Goal: Task Accomplishment & Management: Complete application form

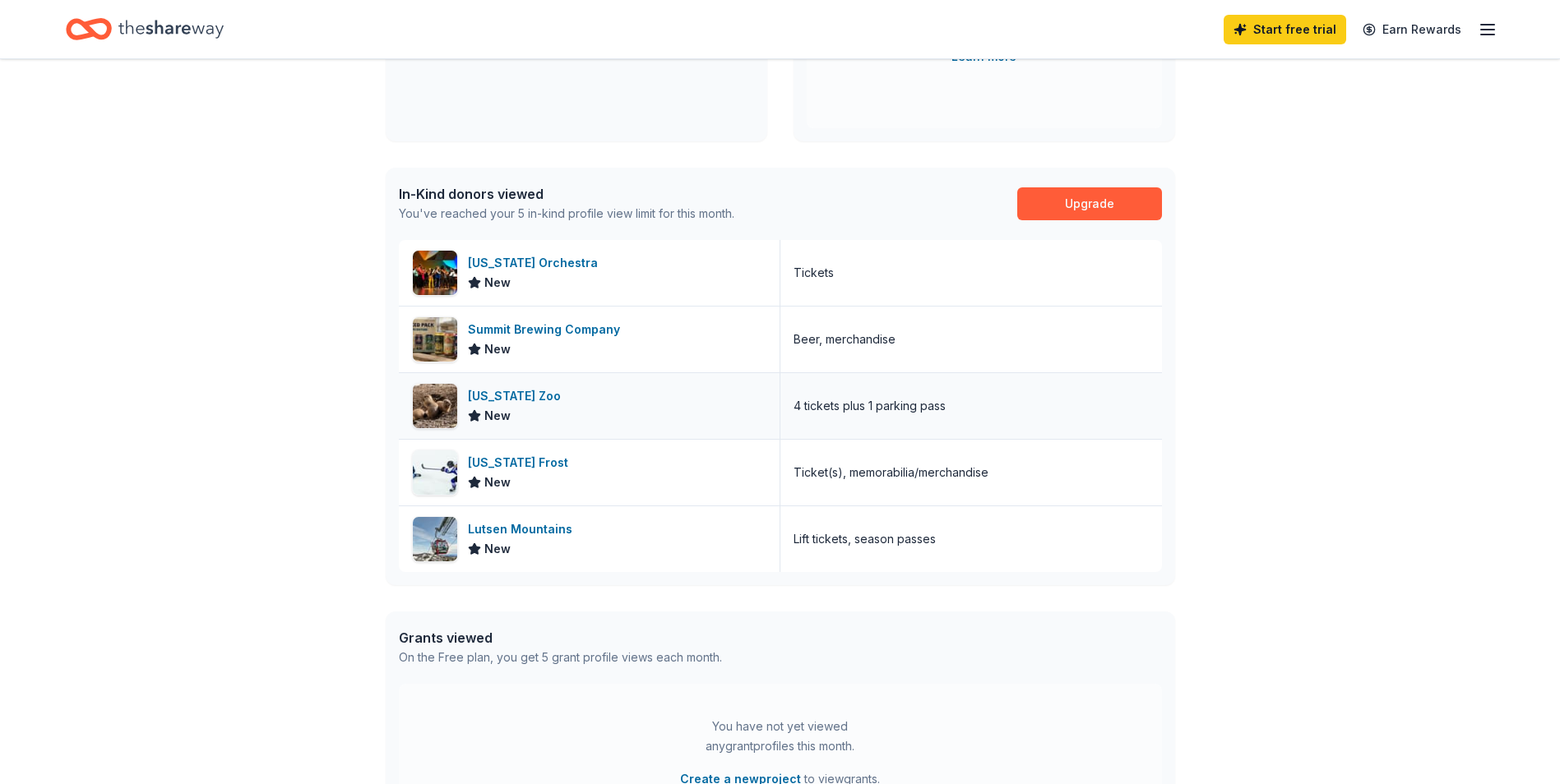
scroll to position [82, 0]
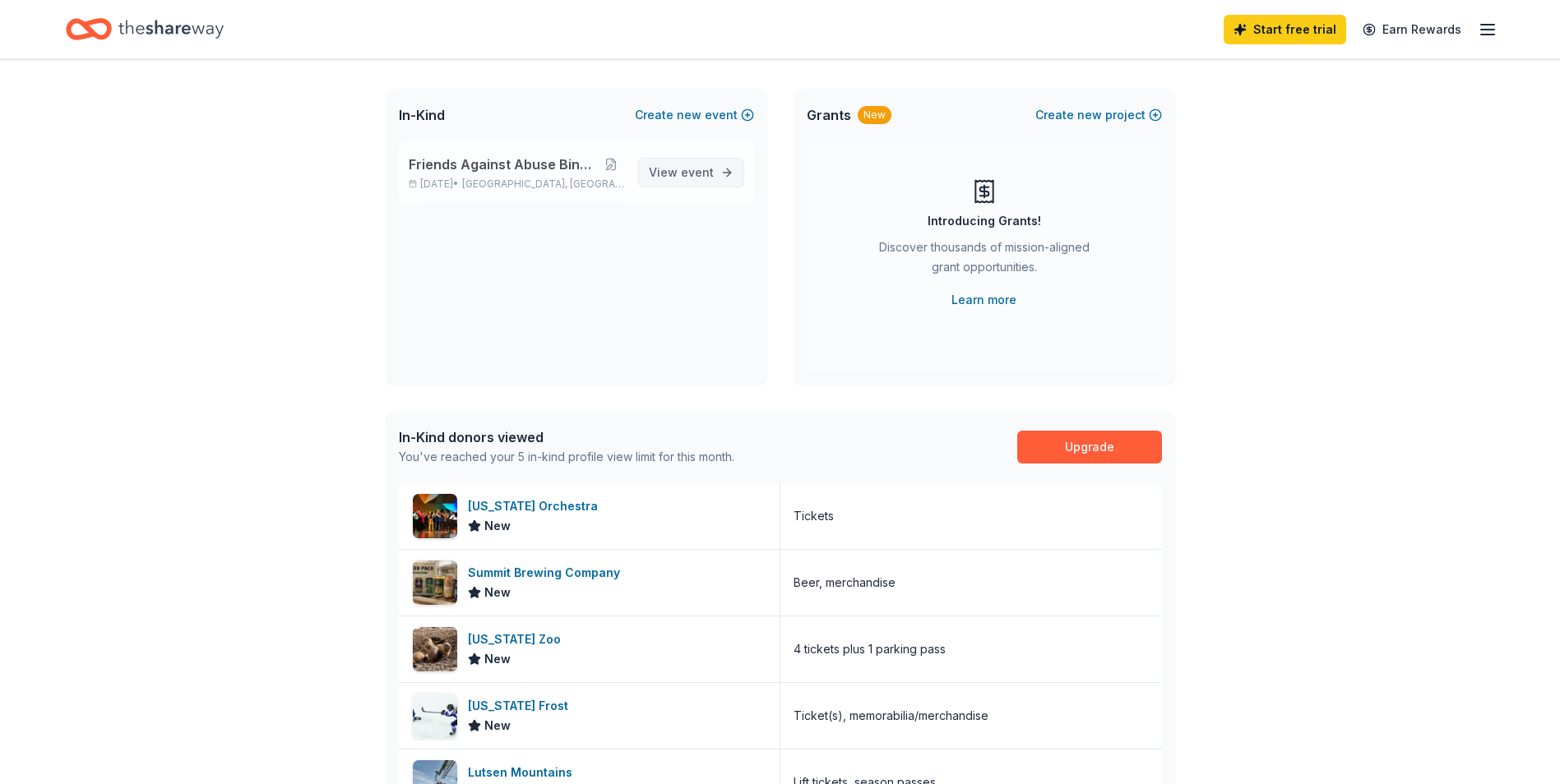
click at [695, 168] on span "event" at bounding box center [697, 172] width 32 height 14
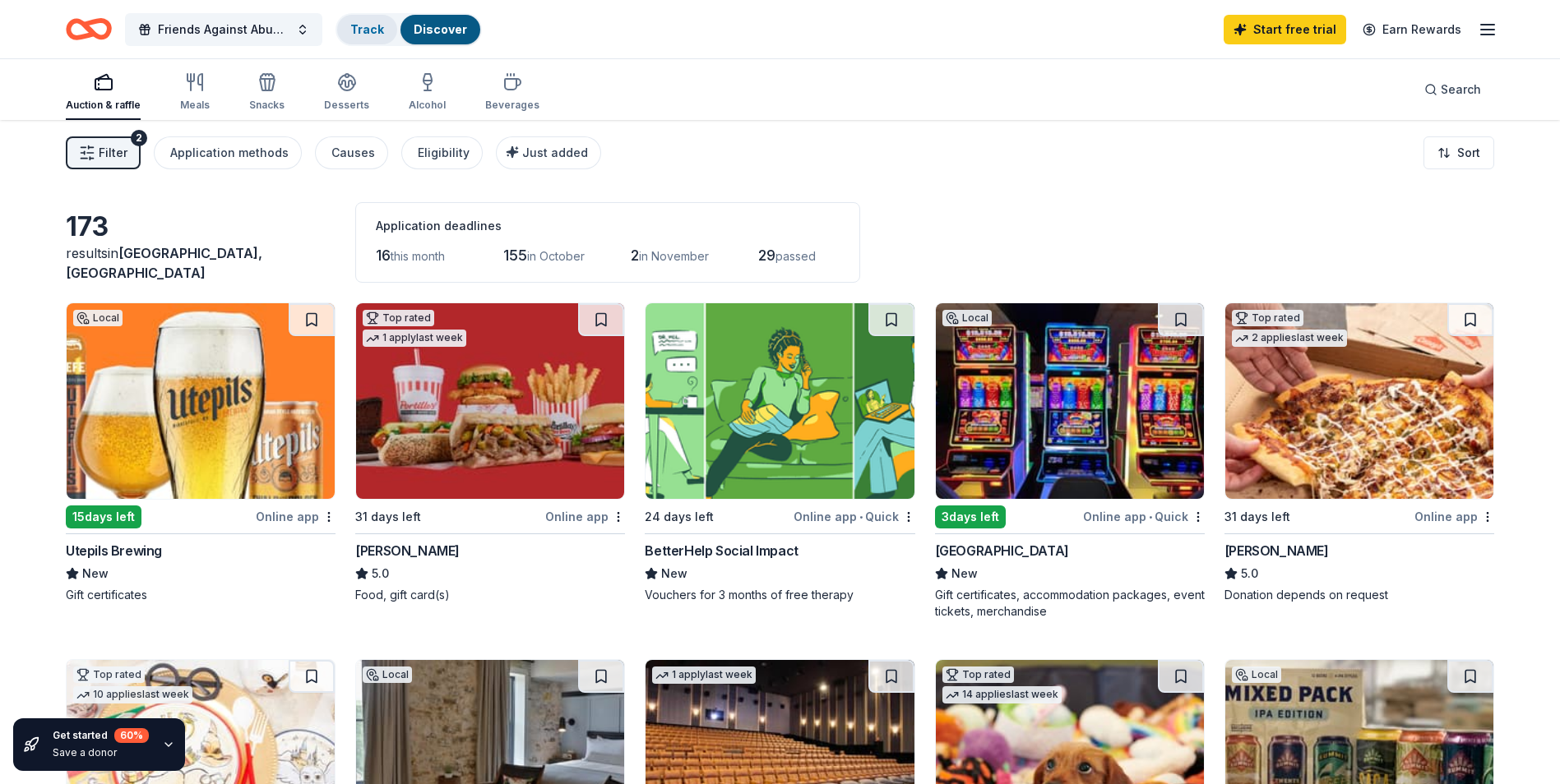
click at [369, 38] on div "Track" at bounding box center [367, 29] width 60 height 30
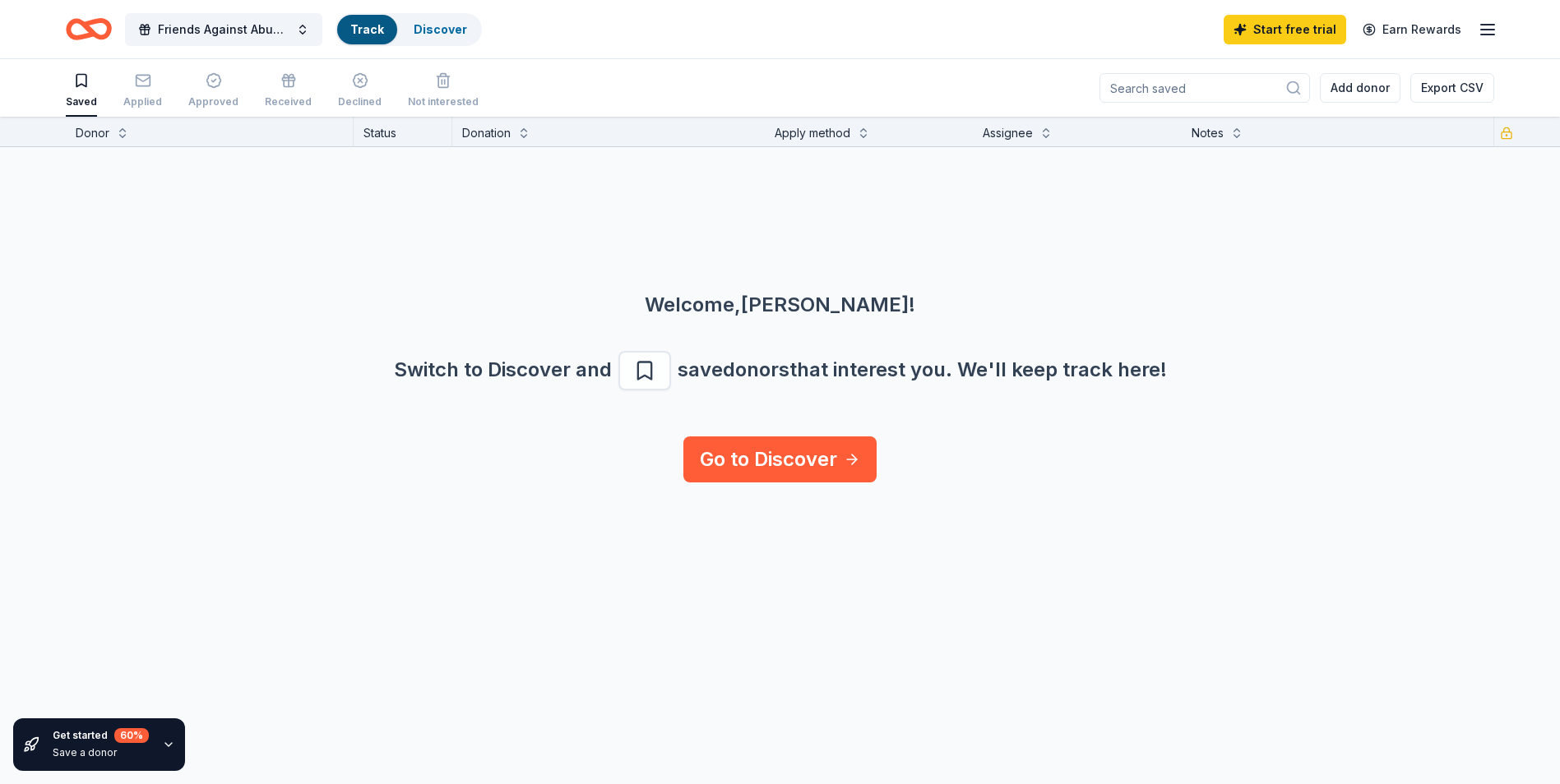
scroll to position [1, 0]
click at [130, 84] on div "button" at bounding box center [142, 79] width 39 height 16
click at [139, 93] on div "Applied" at bounding box center [142, 90] width 39 height 36
click at [136, 83] on icon "button" at bounding box center [143, 80] width 16 height 16
click at [204, 97] on div "Approved" at bounding box center [214, 102] width 50 height 14
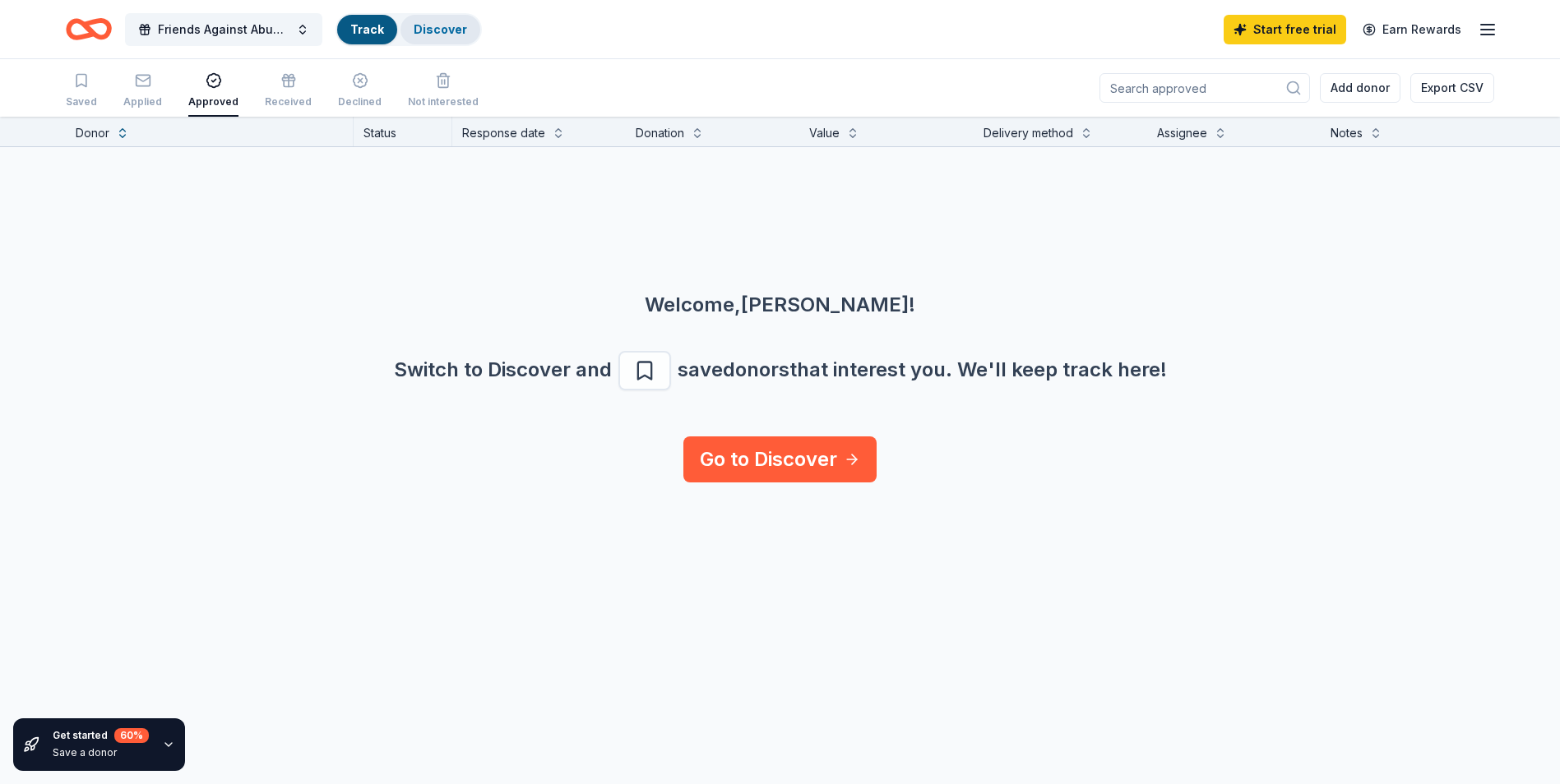
click at [428, 28] on link "Discover" at bounding box center [440, 30] width 53 height 14
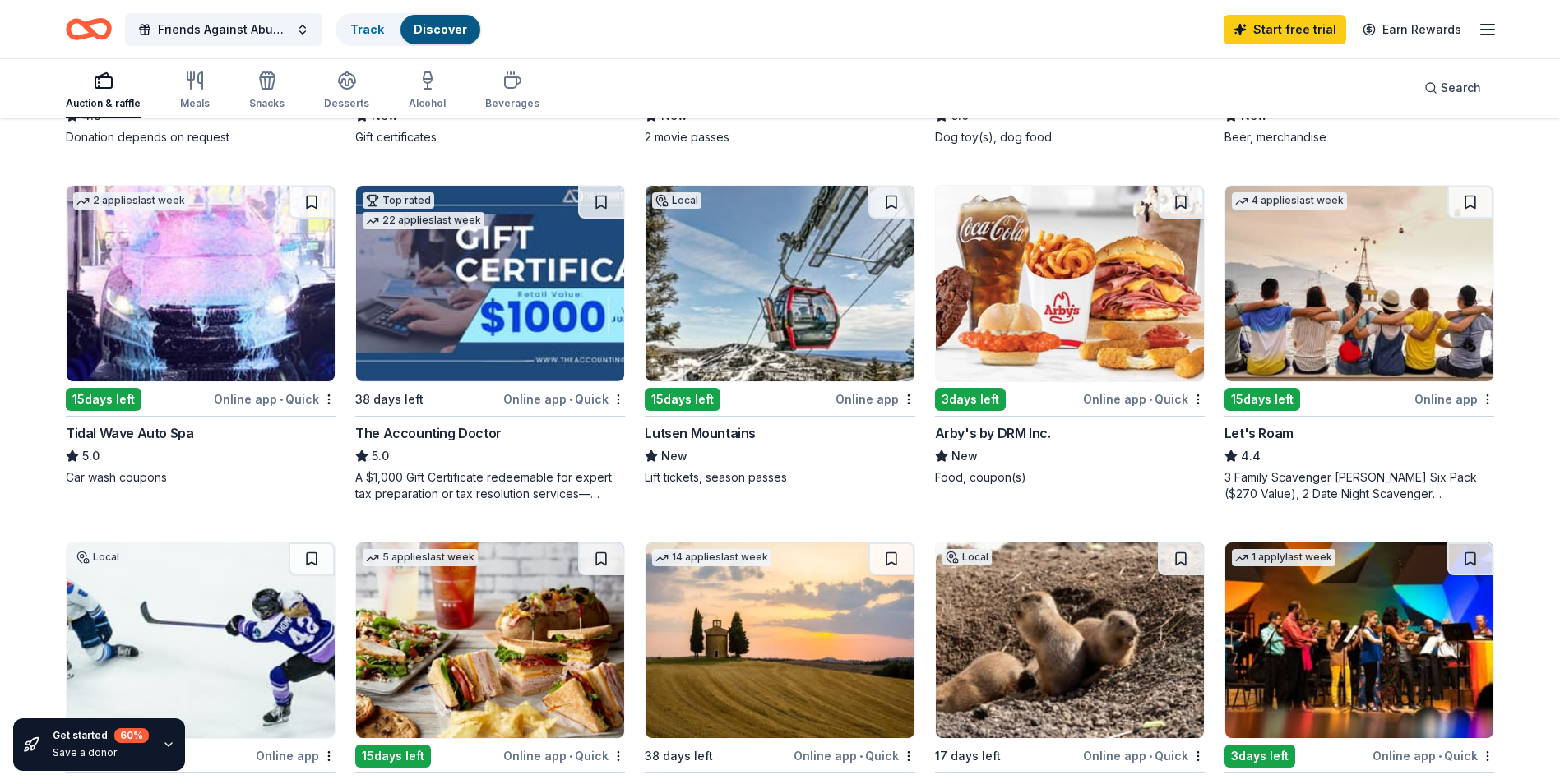
scroll to position [905, 0]
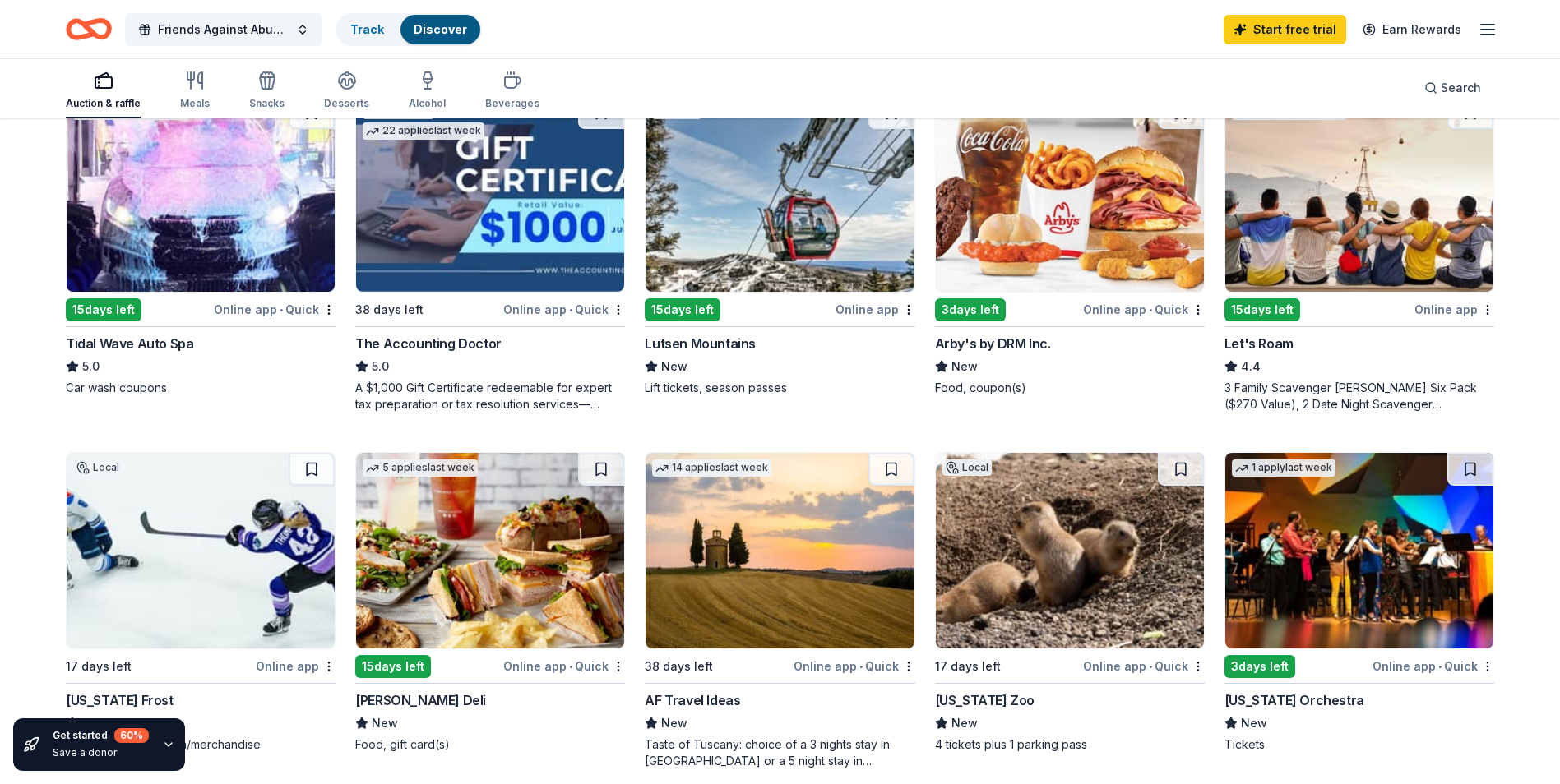
click at [768, 227] on img at bounding box center [779, 194] width 268 height 196
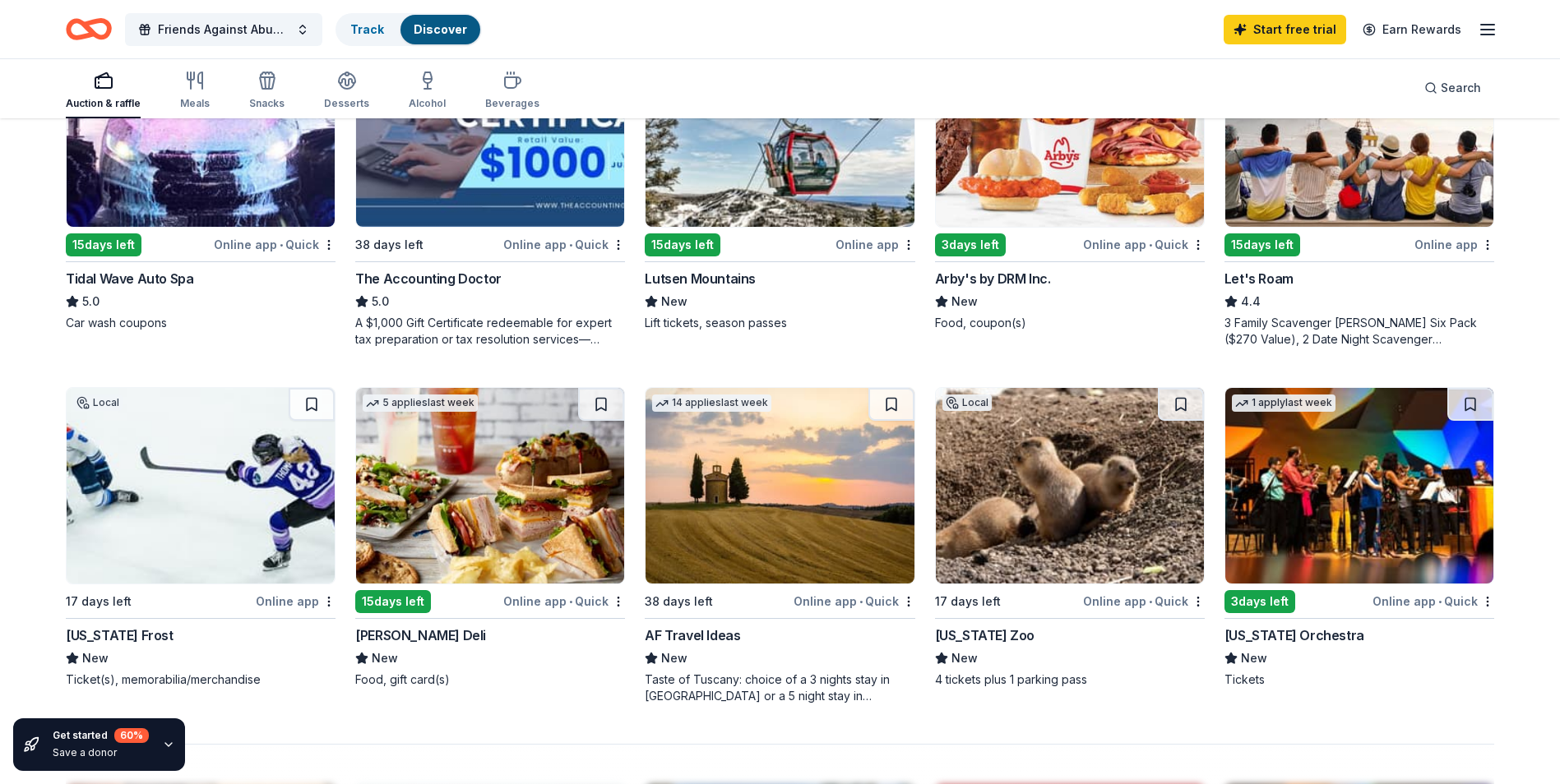
scroll to position [1151, 0]
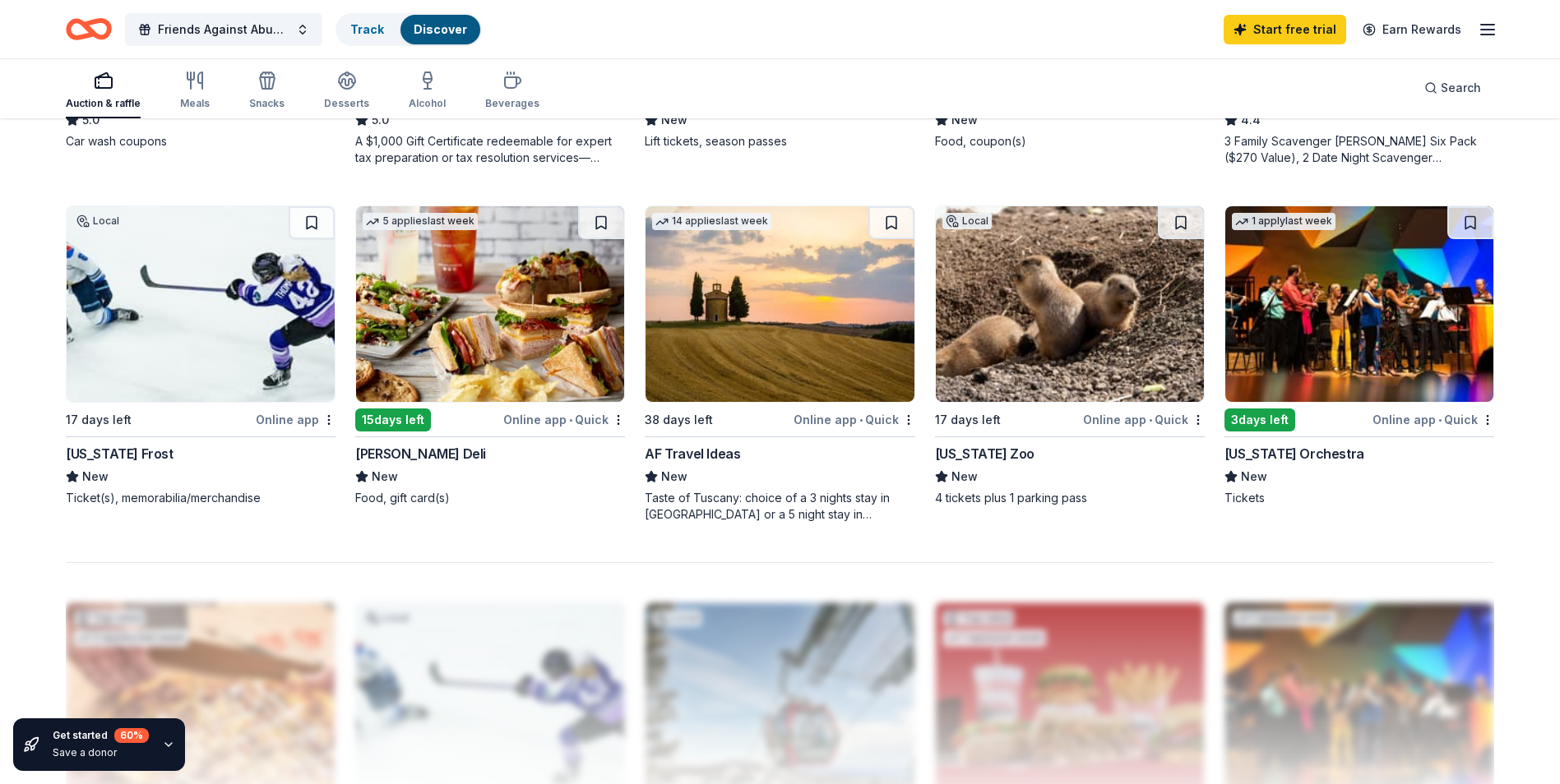
click at [1411, 287] on img at bounding box center [1358, 304] width 268 height 196
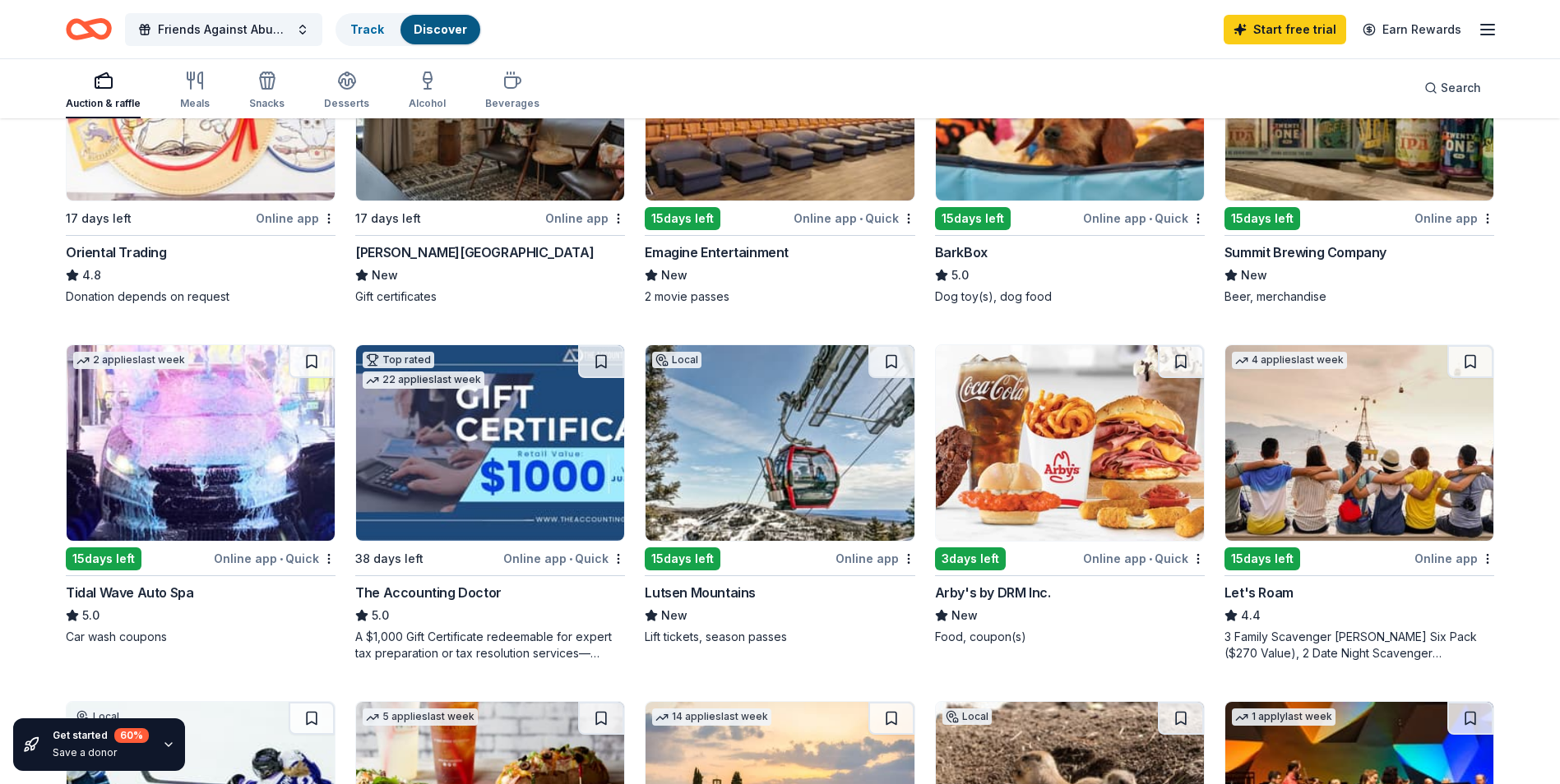
scroll to position [493, 0]
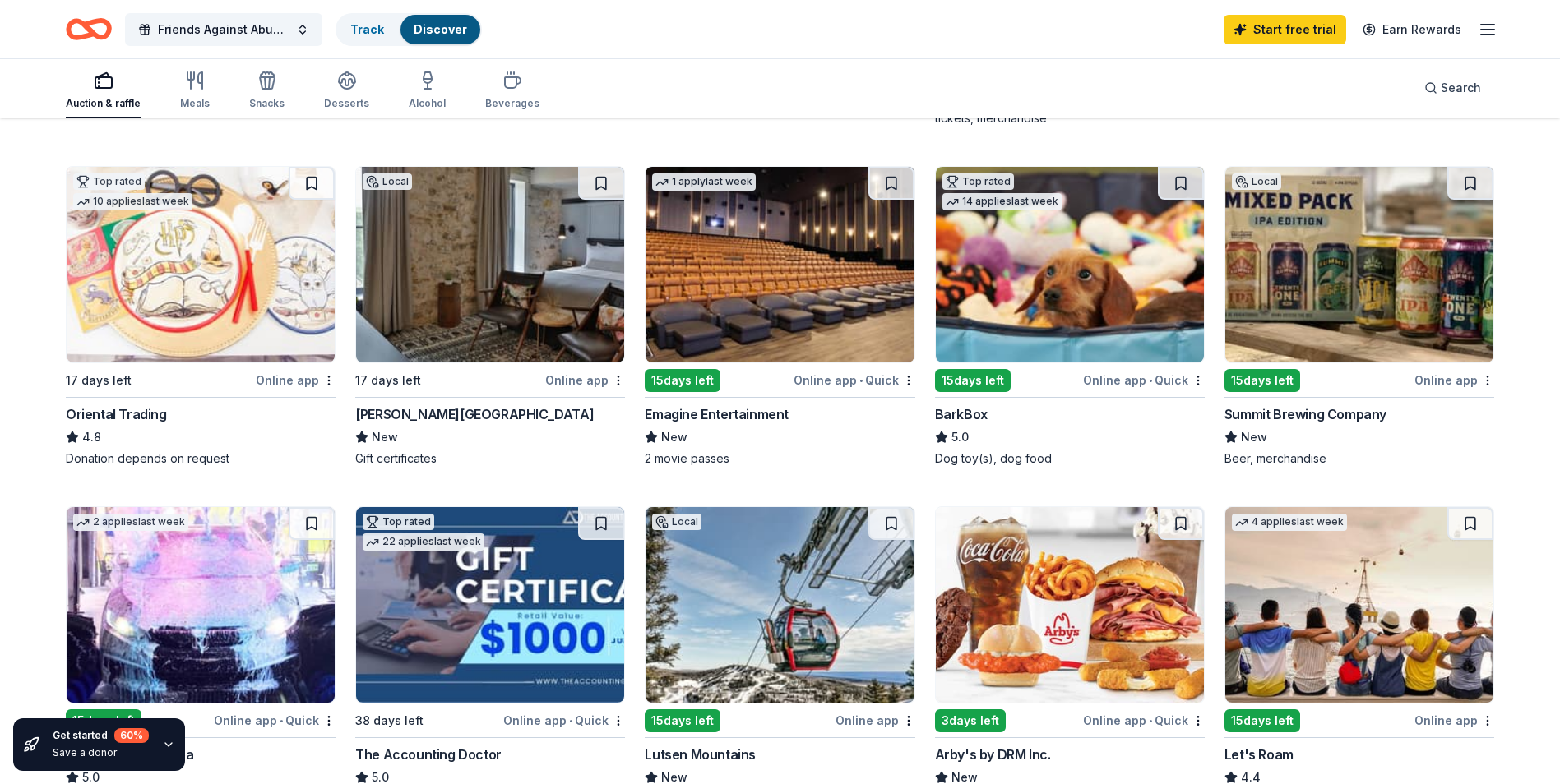
click at [1258, 408] on div "Summit Brewing Company" at bounding box center [1306, 415] width 162 height 20
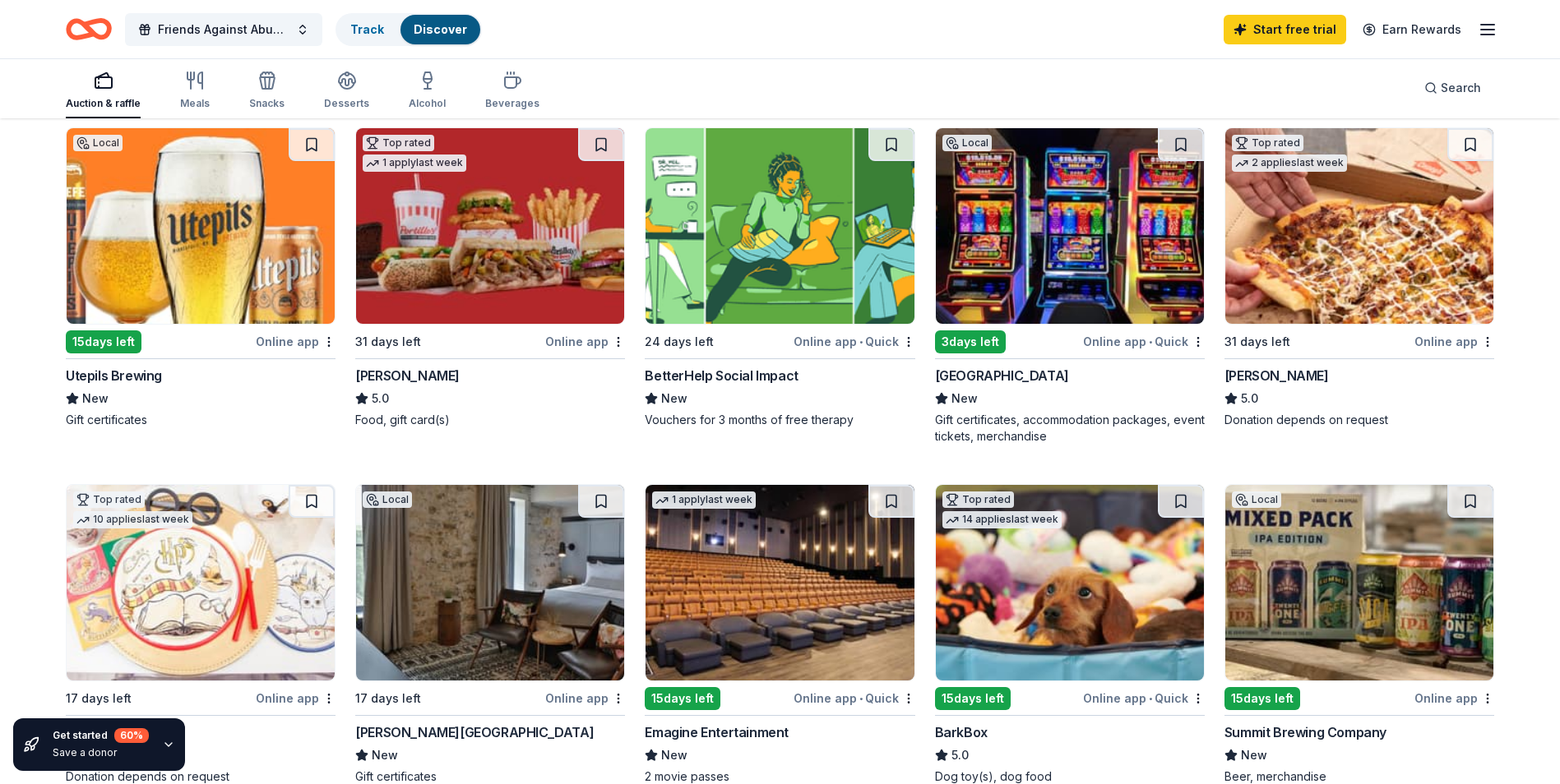
scroll to position [0, 0]
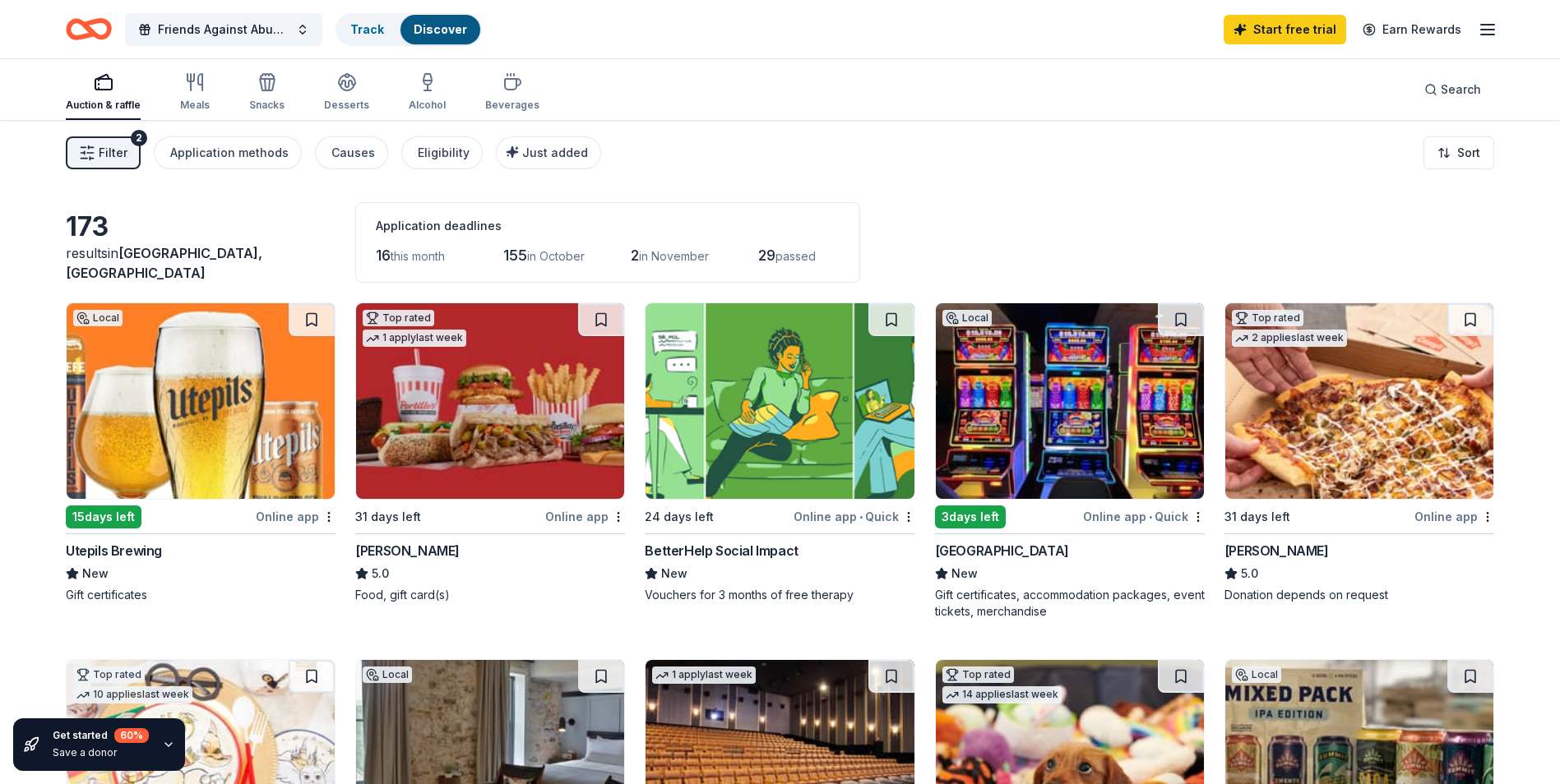
click at [1488, 29] on icon "button" at bounding box center [1488, 30] width 20 height 20
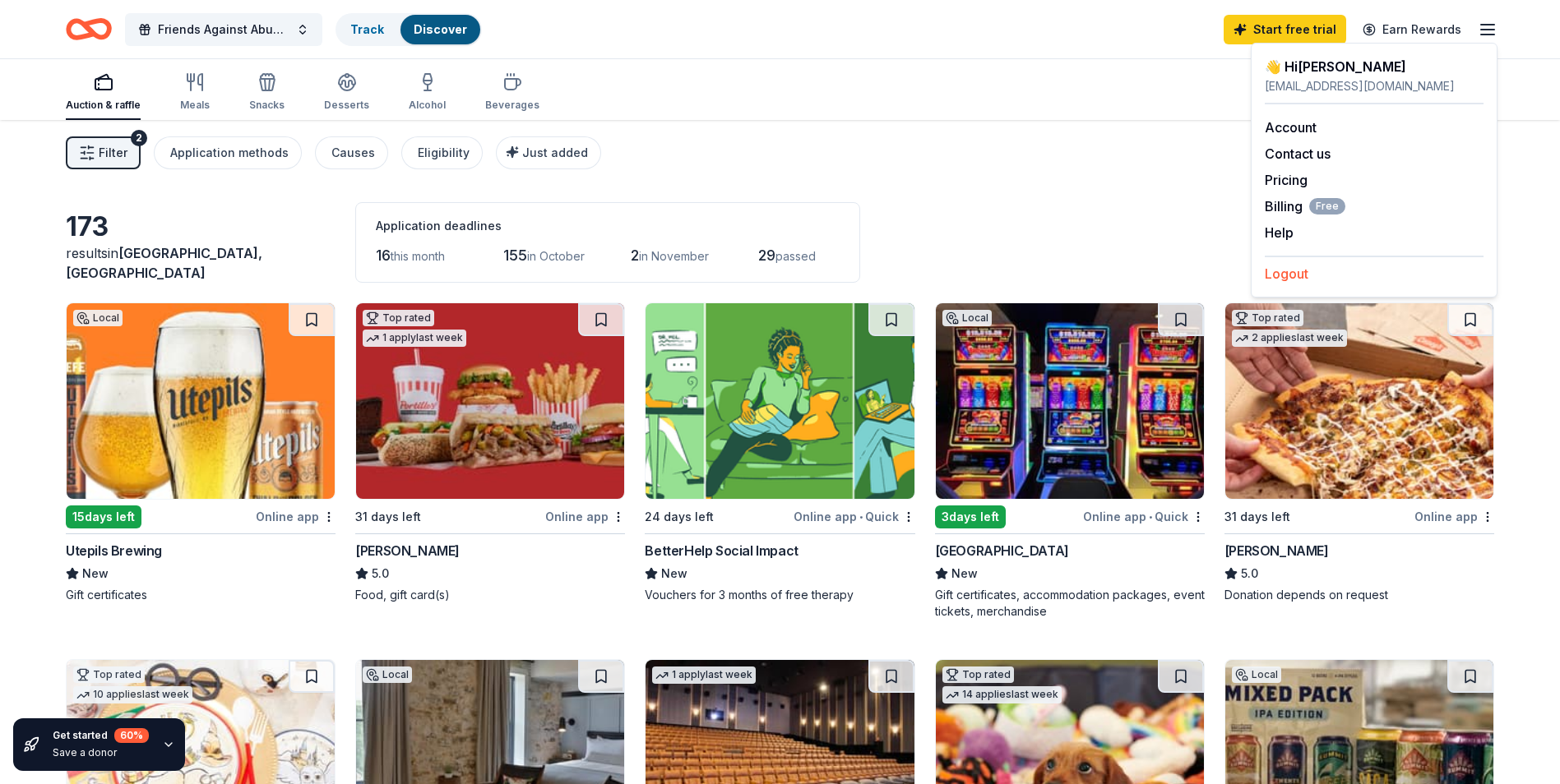
click at [1291, 275] on button "Logout" at bounding box center [1286, 274] width 43 height 20
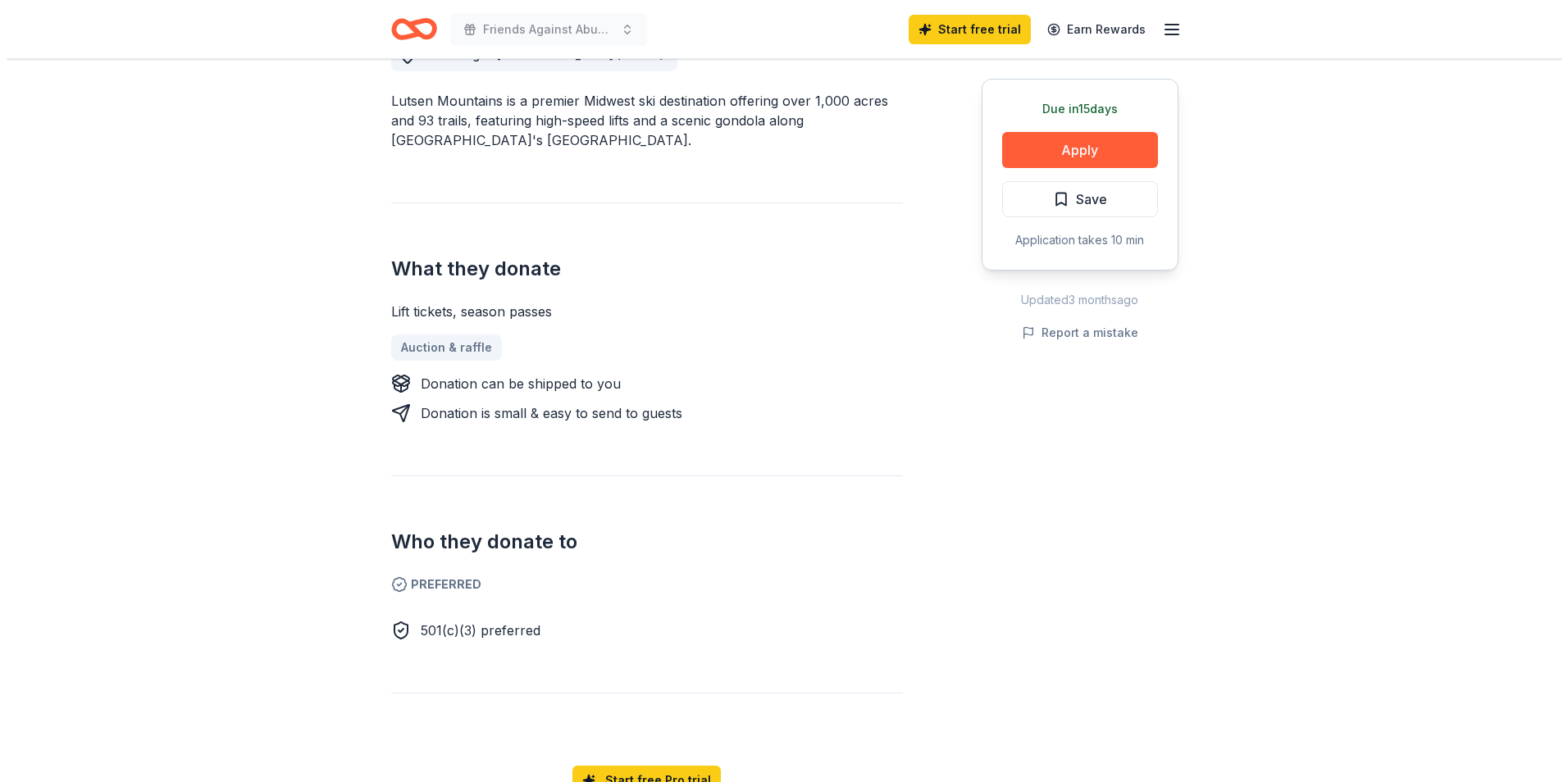
scroll to position [164, 0]
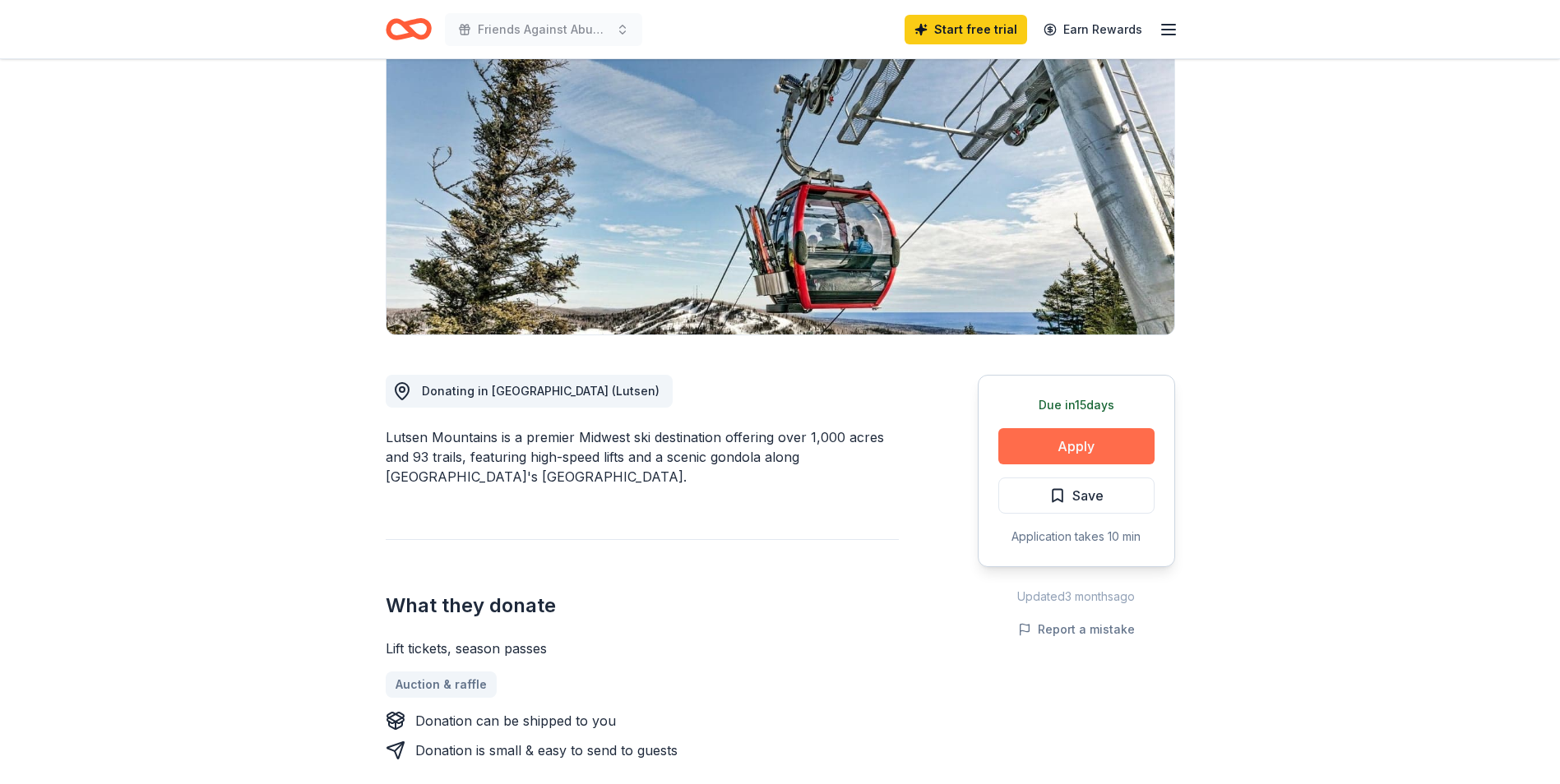
click at [1063, 451] on button "Apply" at bounding box center [1076, 446] width 156 height 36
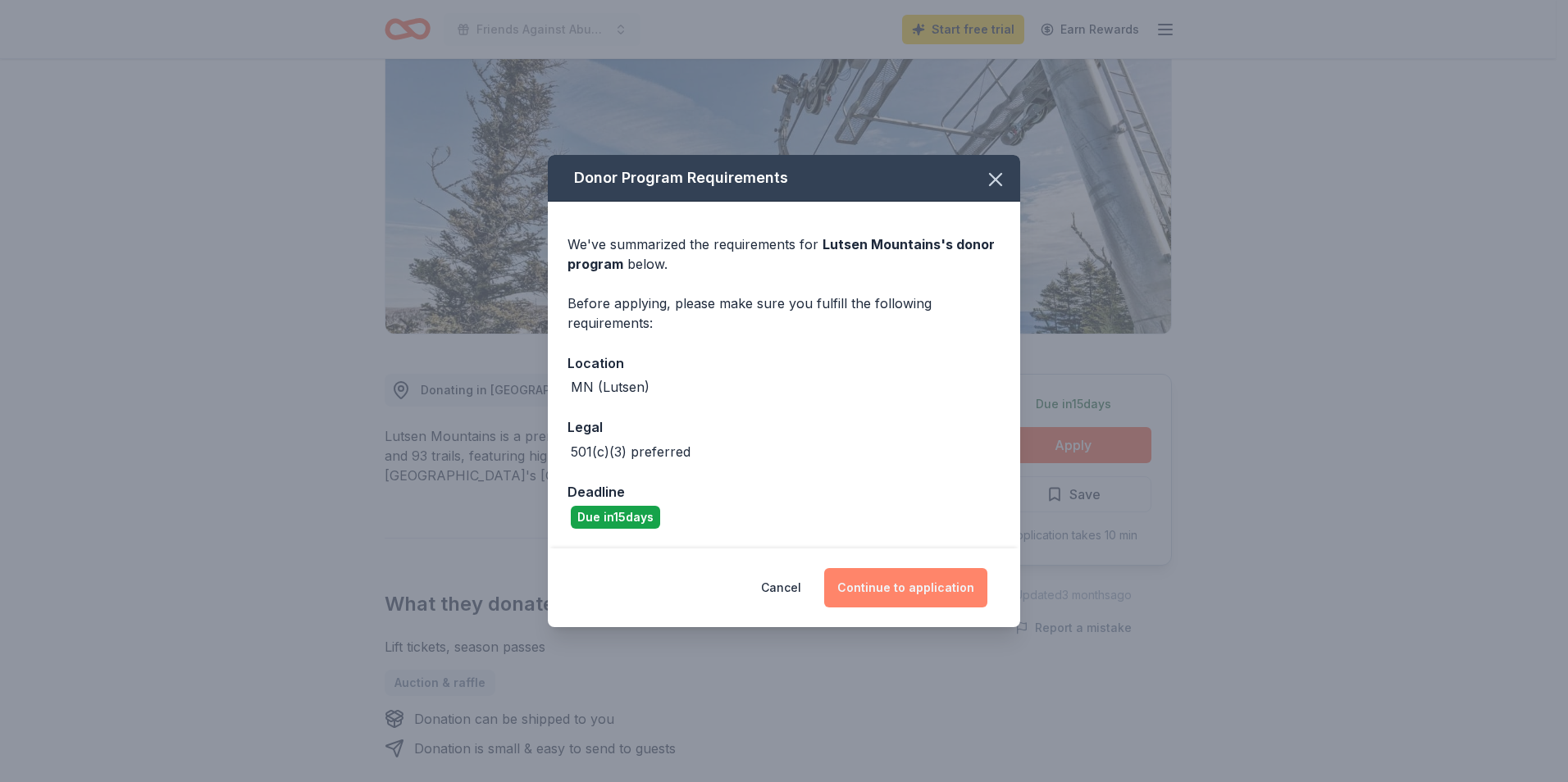
click at [947, 582] on button "Continue to application" at bounding box center [906, 588] width 164 height 40
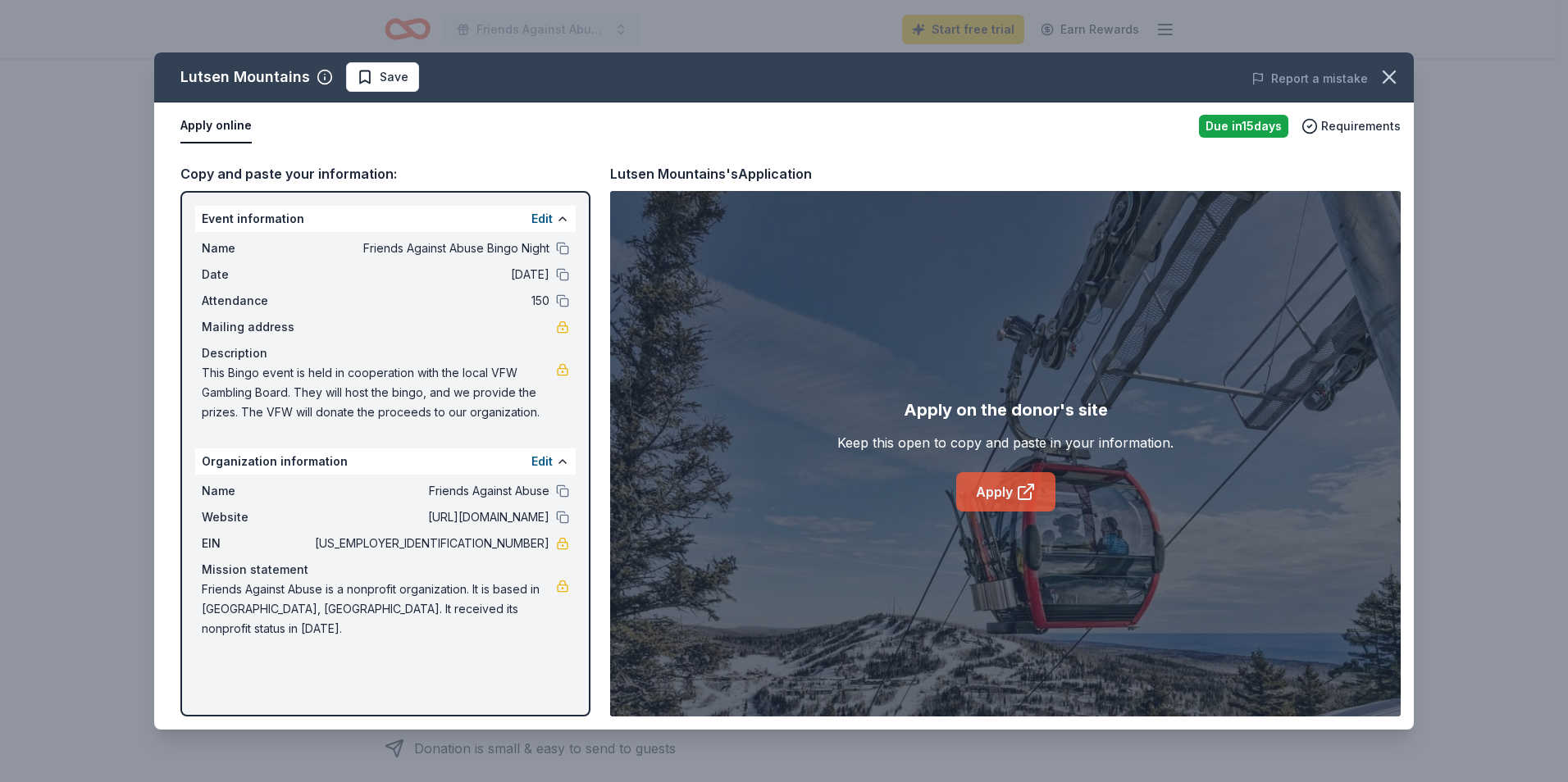
click at [1041, 484] on link "Apply" at bounding box center [1005, 493] width 99 height 40
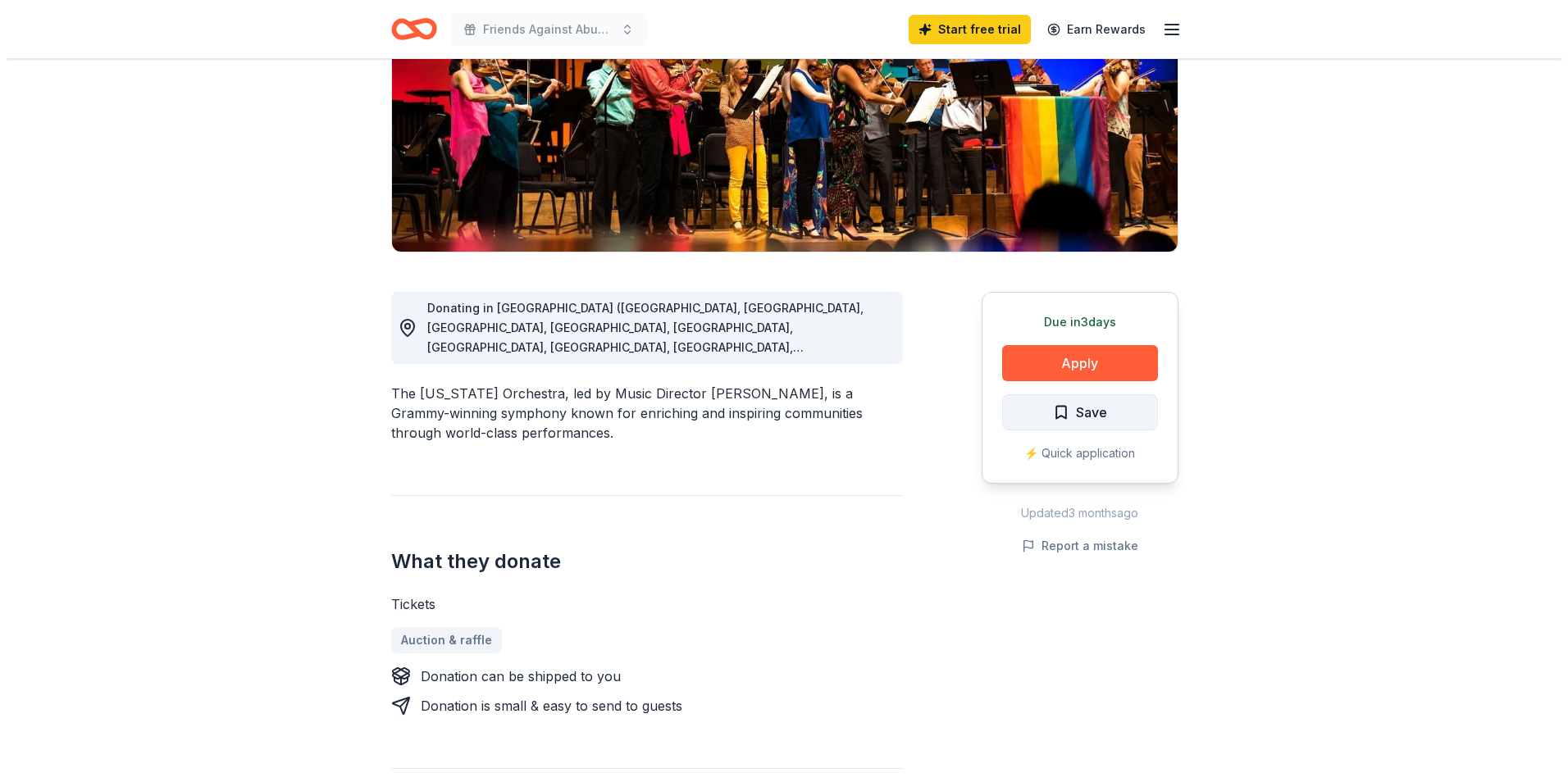
scroll to position [164, 0]
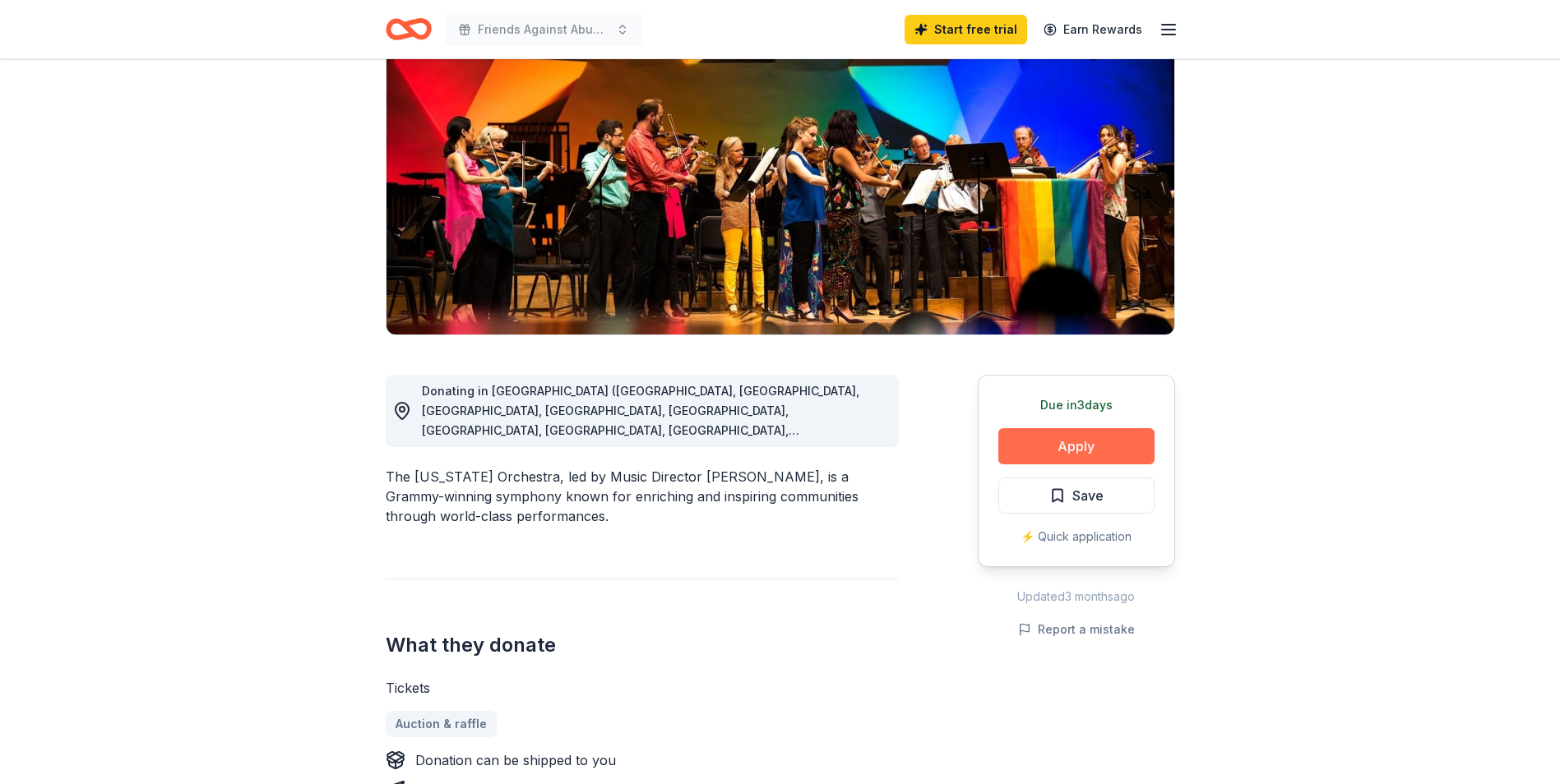
click at [1045, 445] on button "Apply" at bounding box center [1076, 446] width 156 height 36
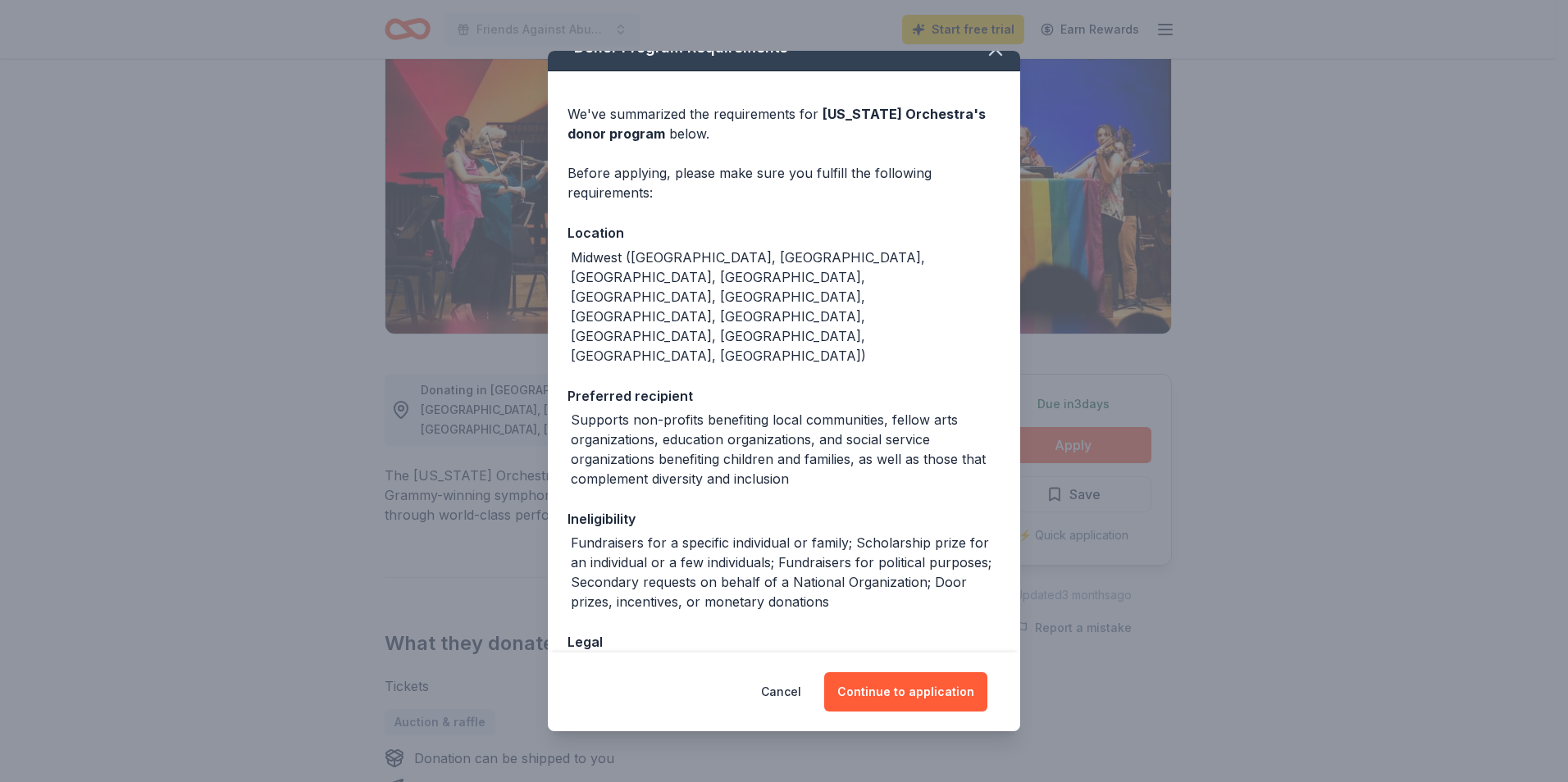
scroll to position [39, 0]
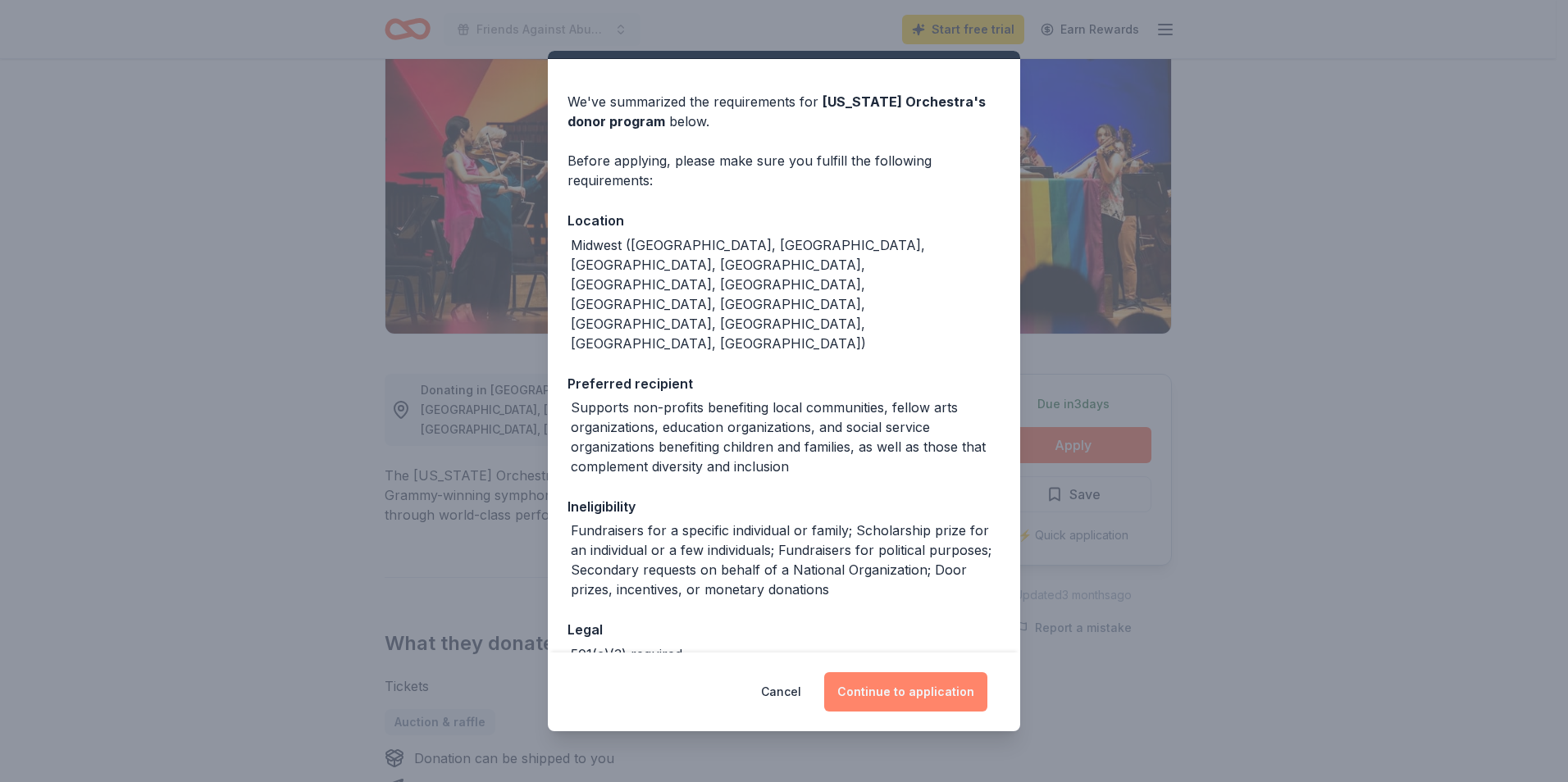
click at [939, 699] on button "Continue to application" at bounding box center [906, 692] width 164 height 40
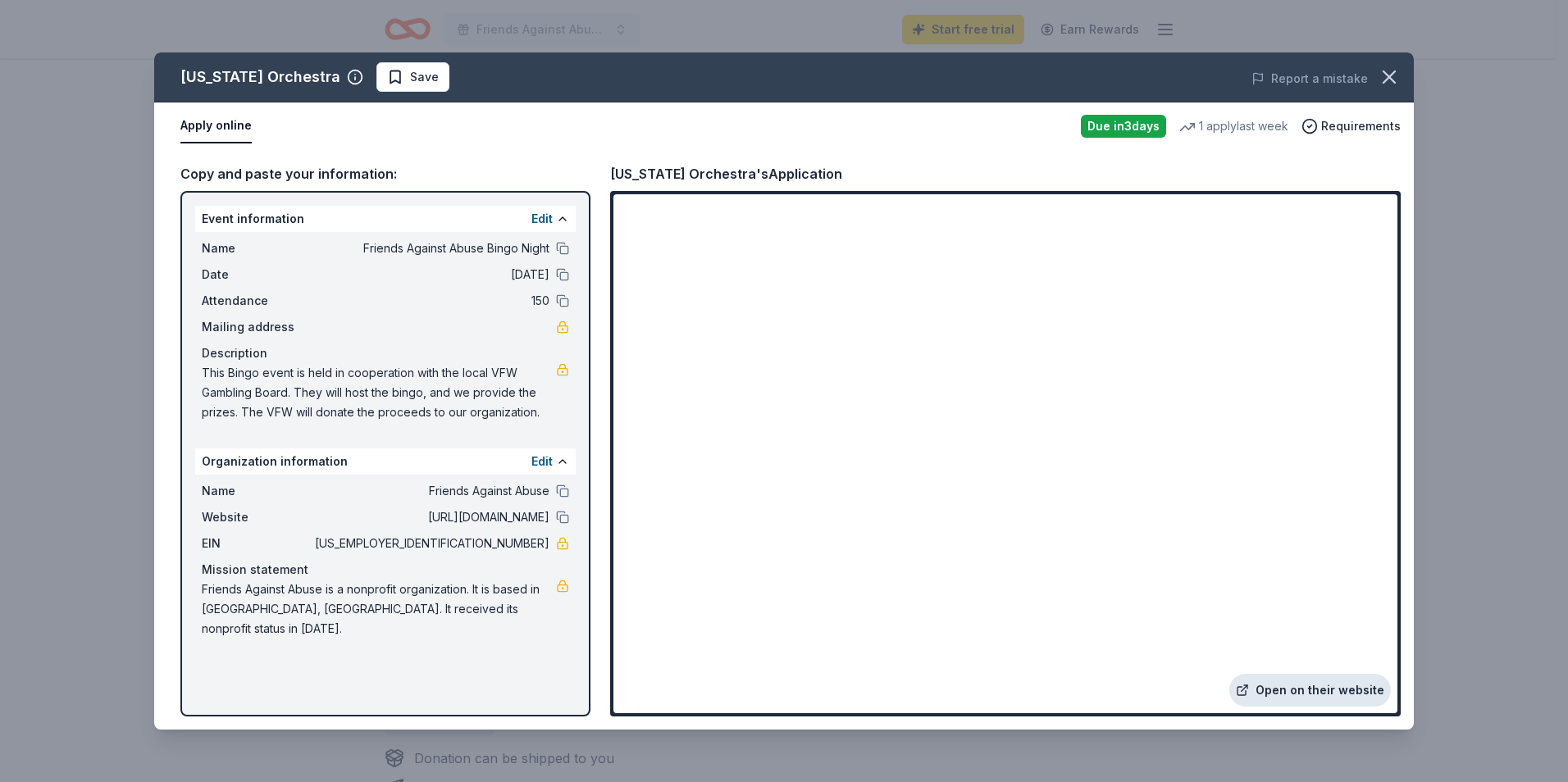
click at [1304, 683] on link "Open on their website" at bounding box center [1310, 690] width 162 height 32
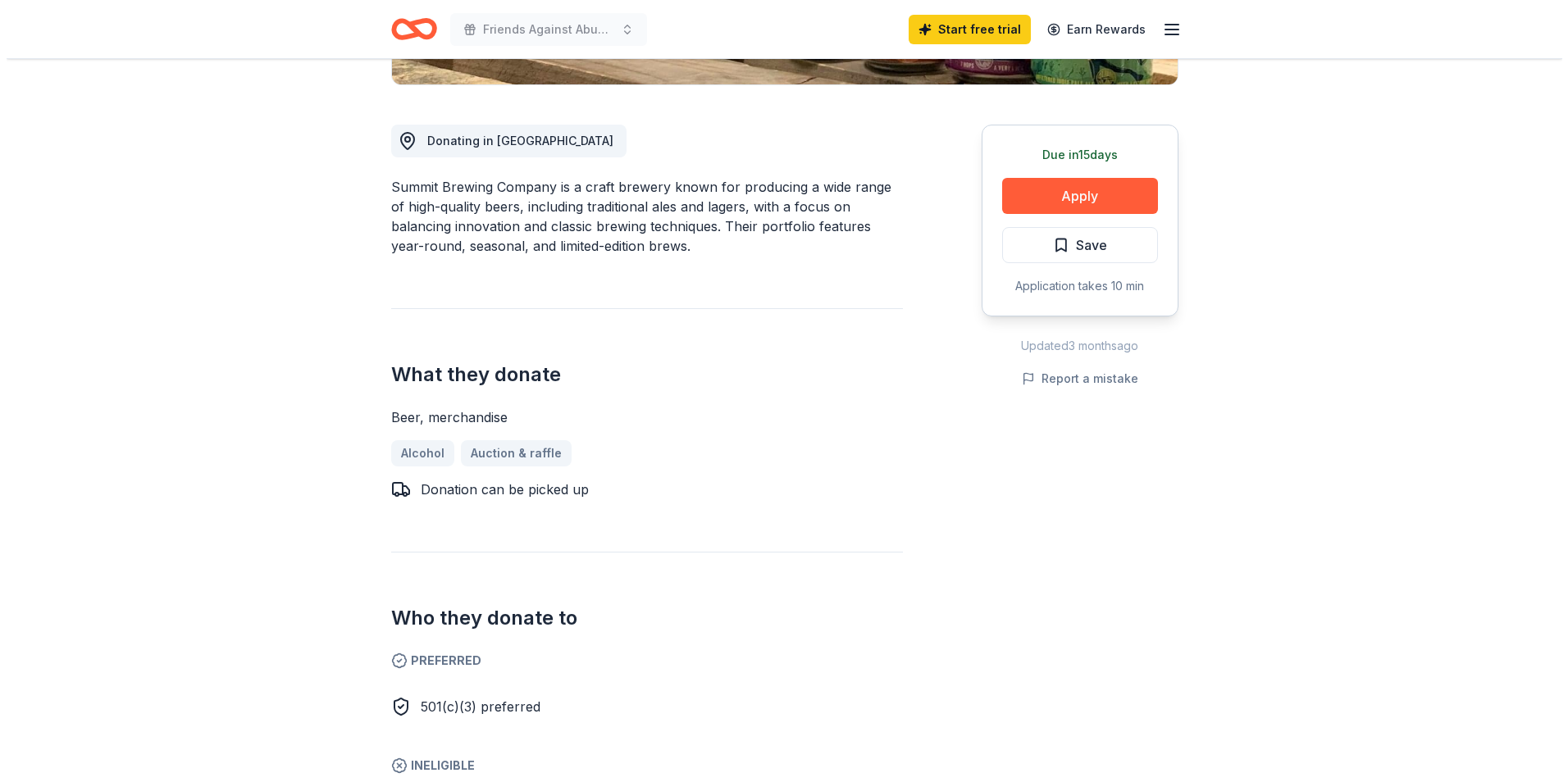
scroll to position [410, 0]
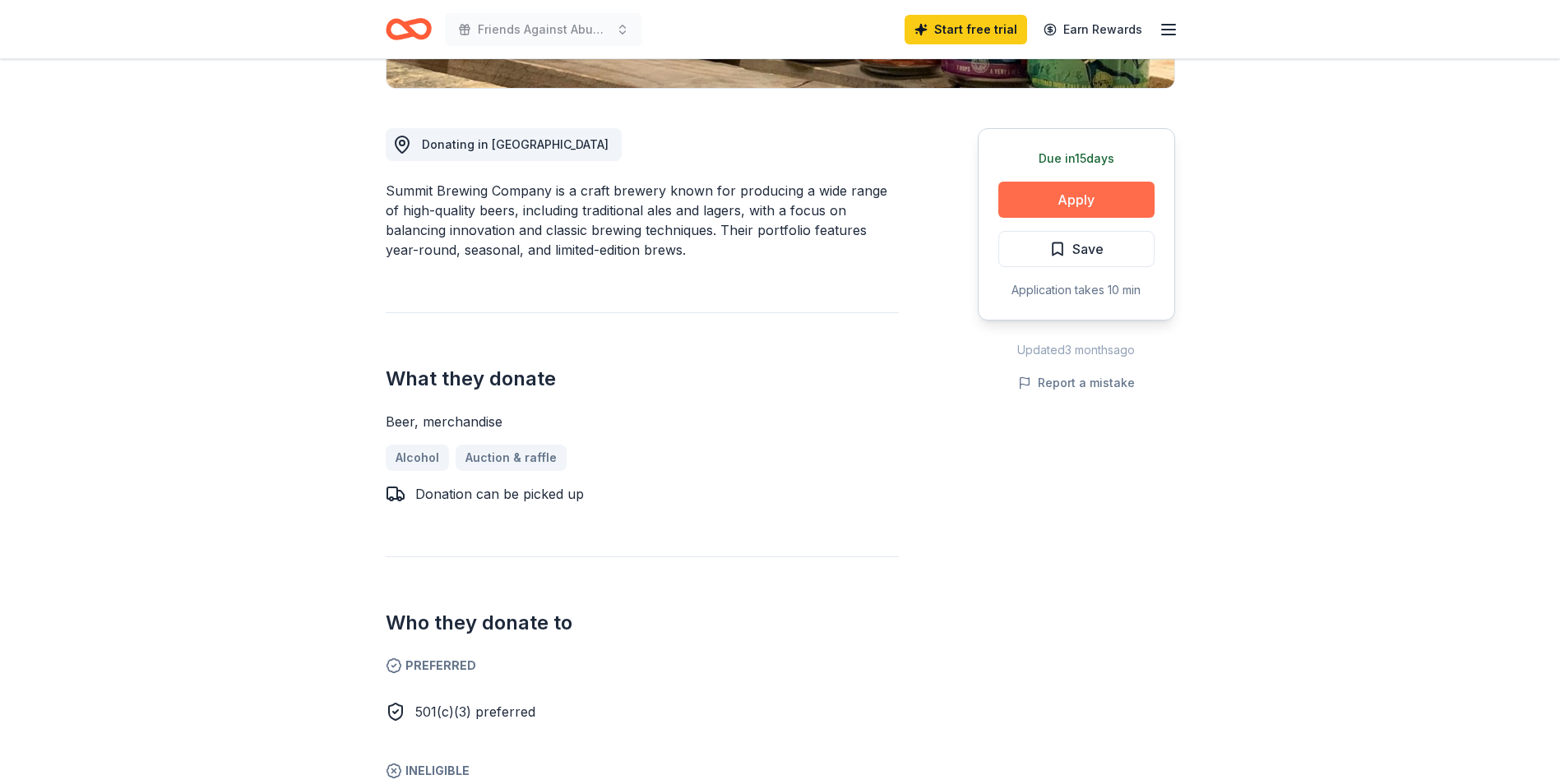
click at [1086, 193] on button "Apply" at bounding box center [1076, 200] width 156 height 36
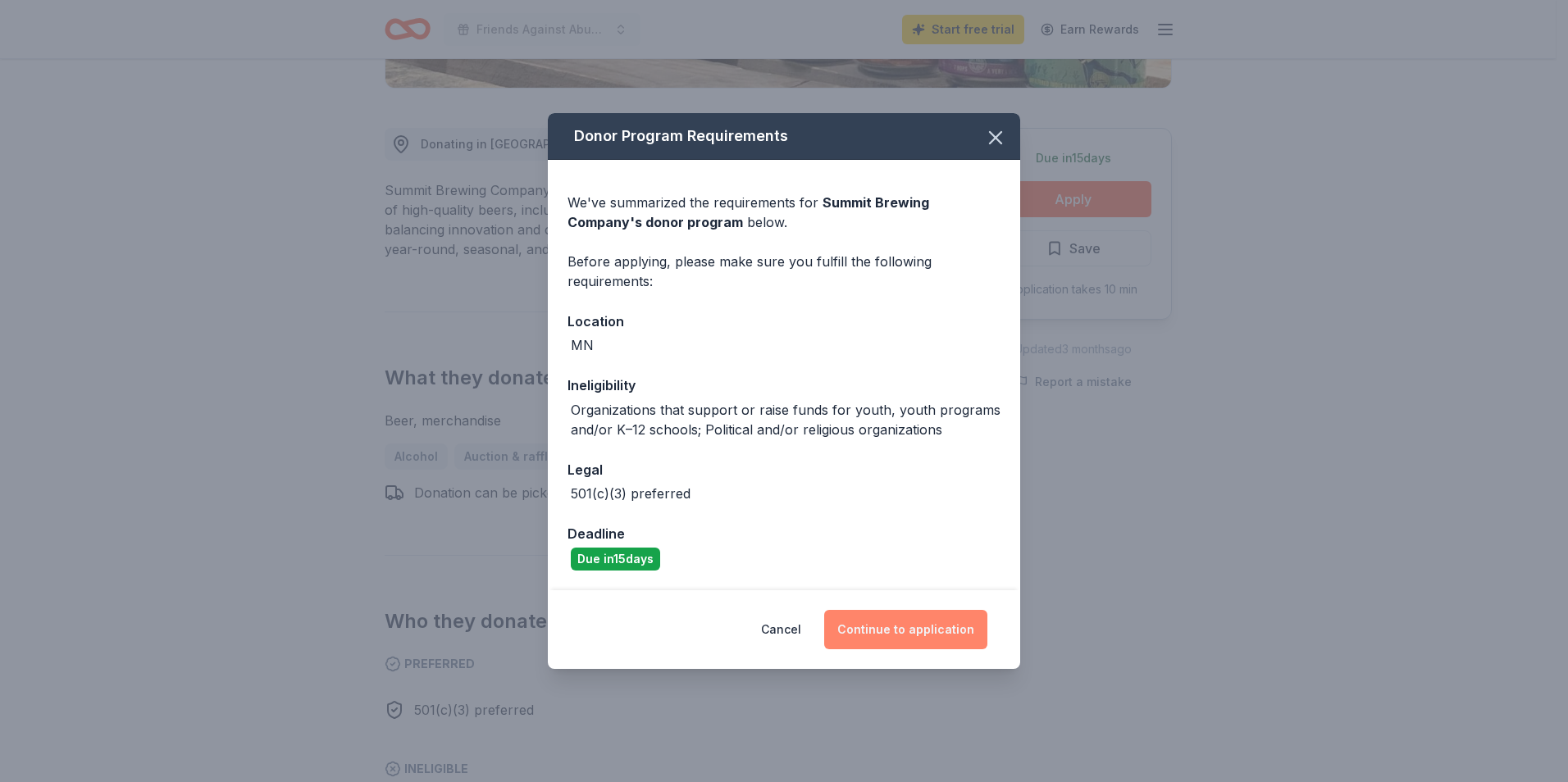
click at [893, 626] on button "Continue to application" at bounding box center [906, 630] width 164 height 40
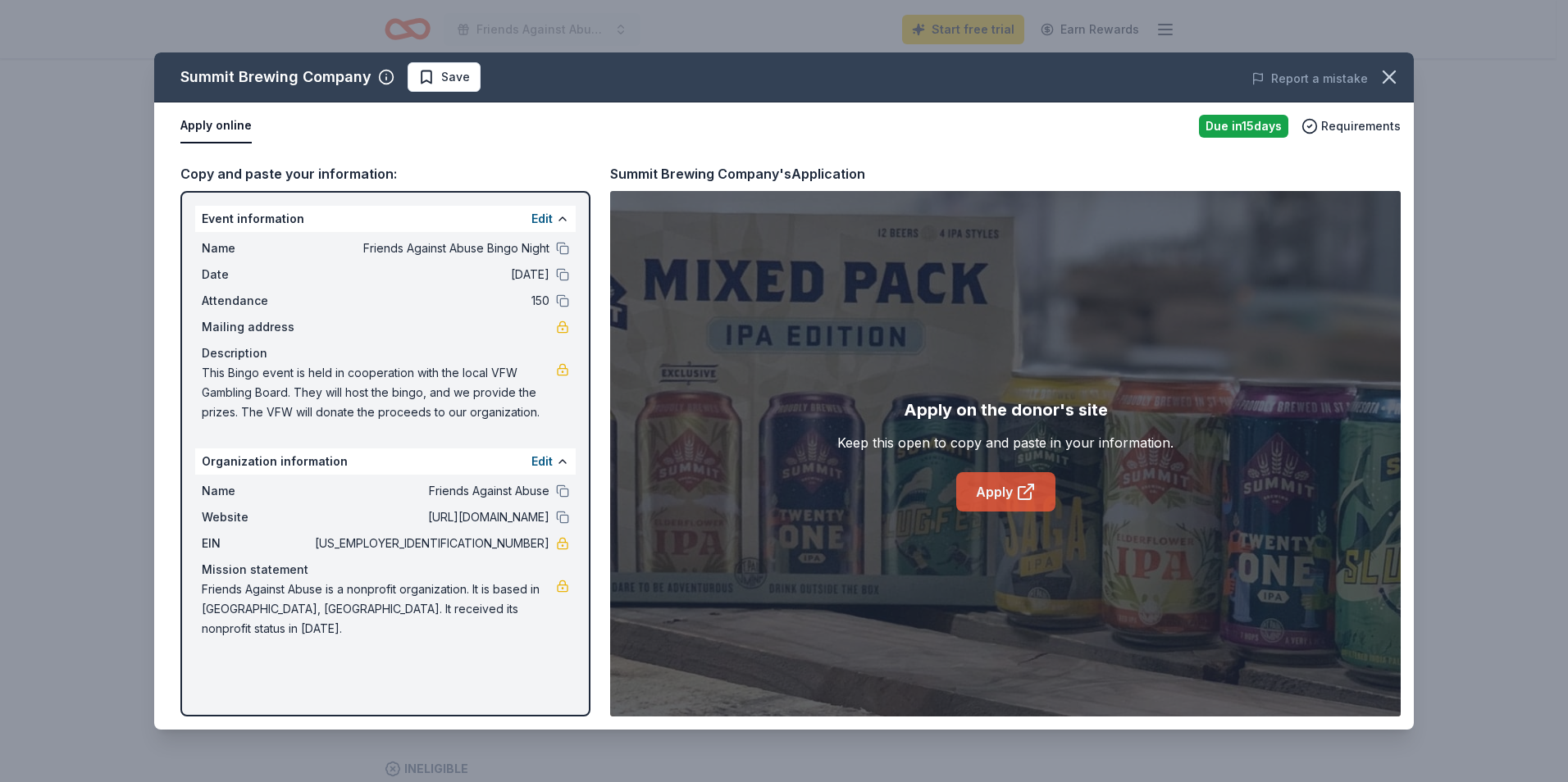
click at [1007, 486] on link "Apply" at bounding box center [1005, 493] width 99 height 40
